Goal: Check status: Check status

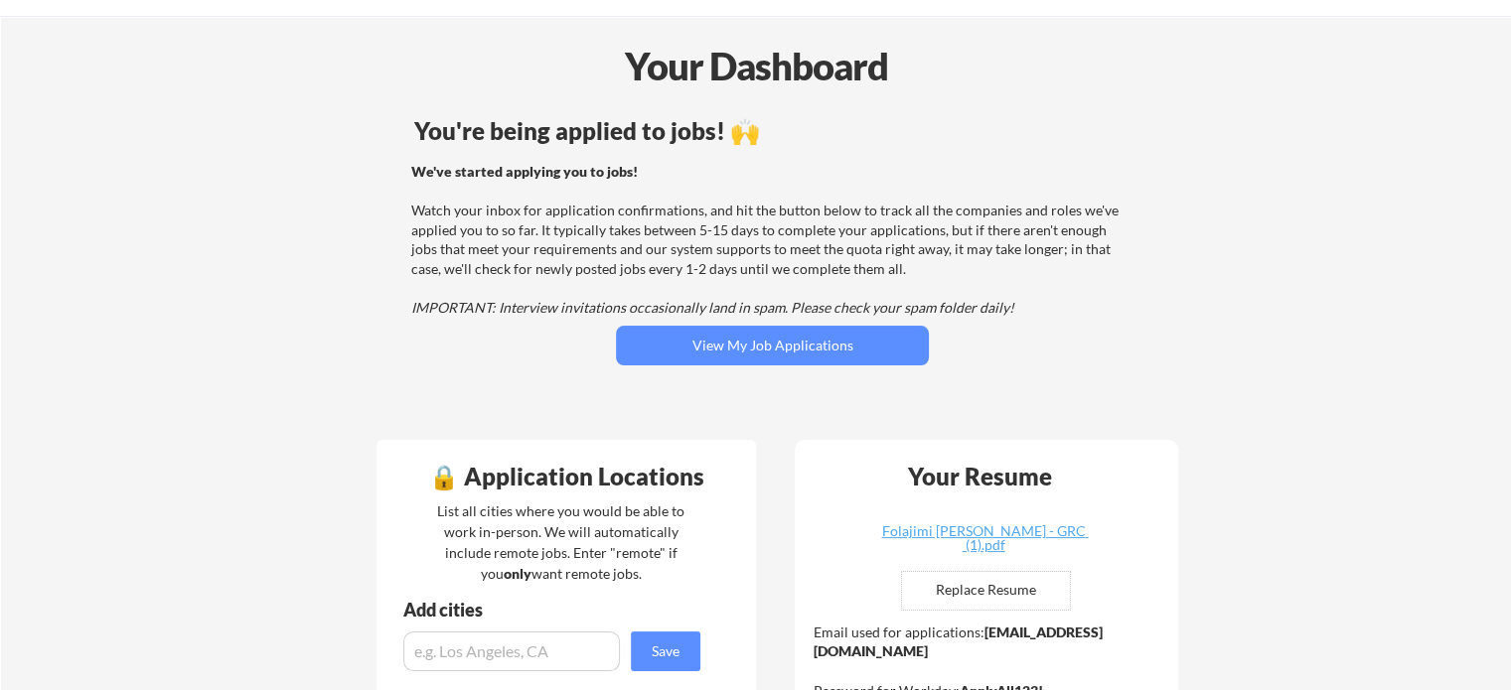
scroll to position [99, 0]
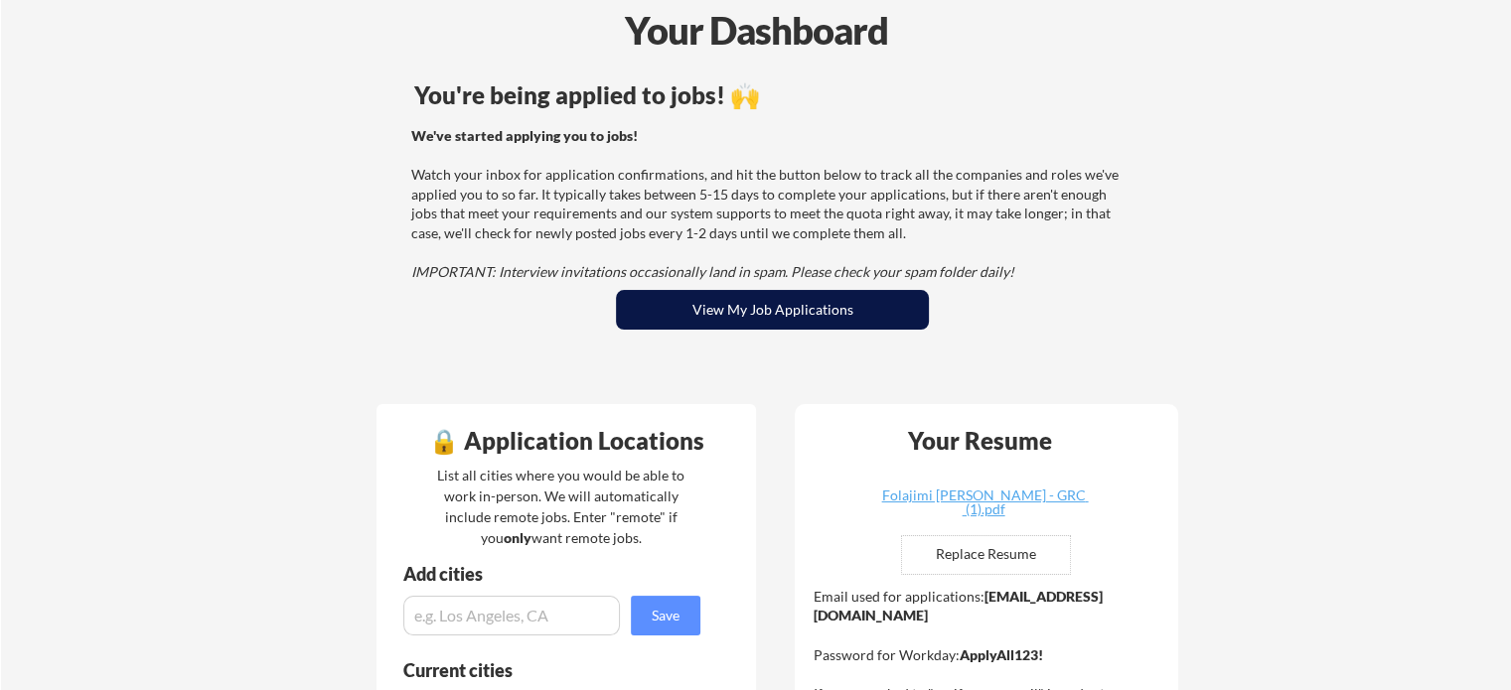
click at [853, 301] on button "View My Job Applications" at bounding box center [772, 310] width 313 height 40
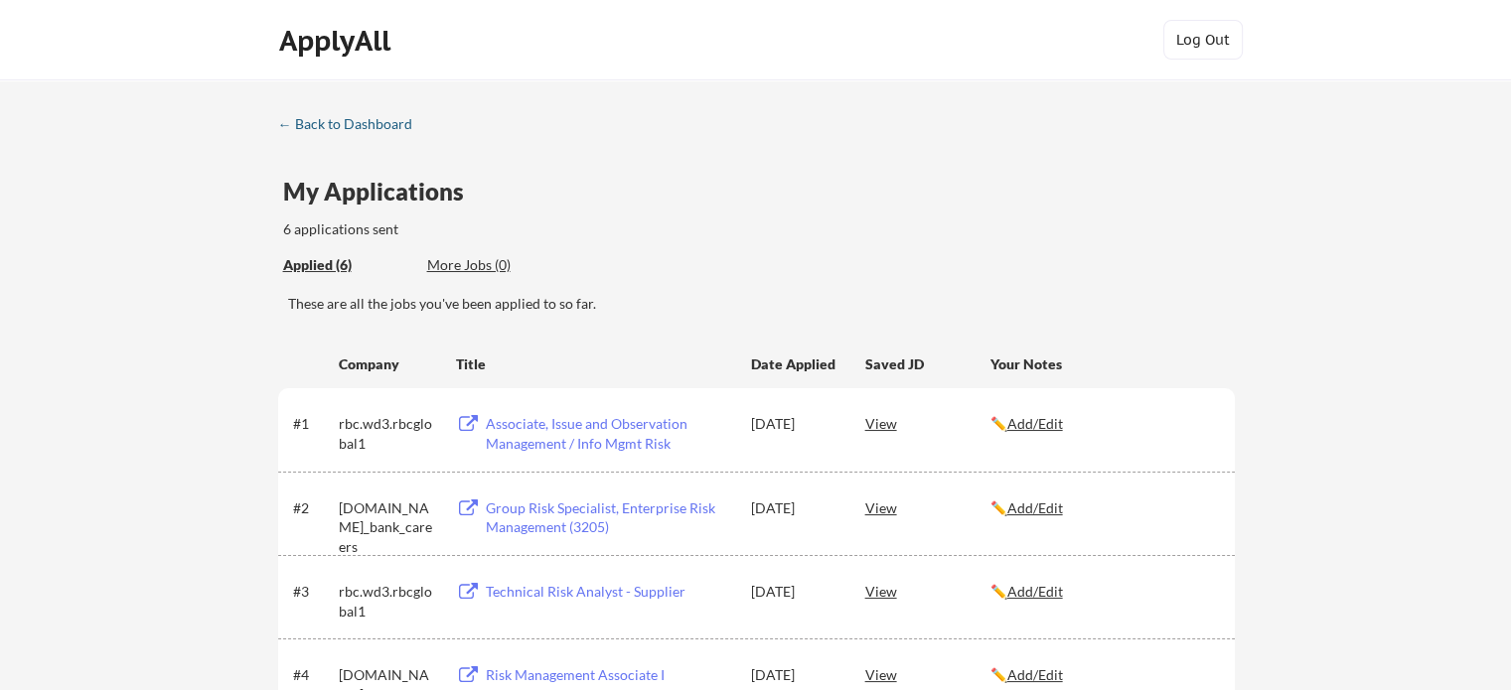
click at [292, 118] on div "← Back to Dashboard" at bounding box center [352, 124] width 149 height 14
